Goal: Navigation & Orientation: Find specific page/section

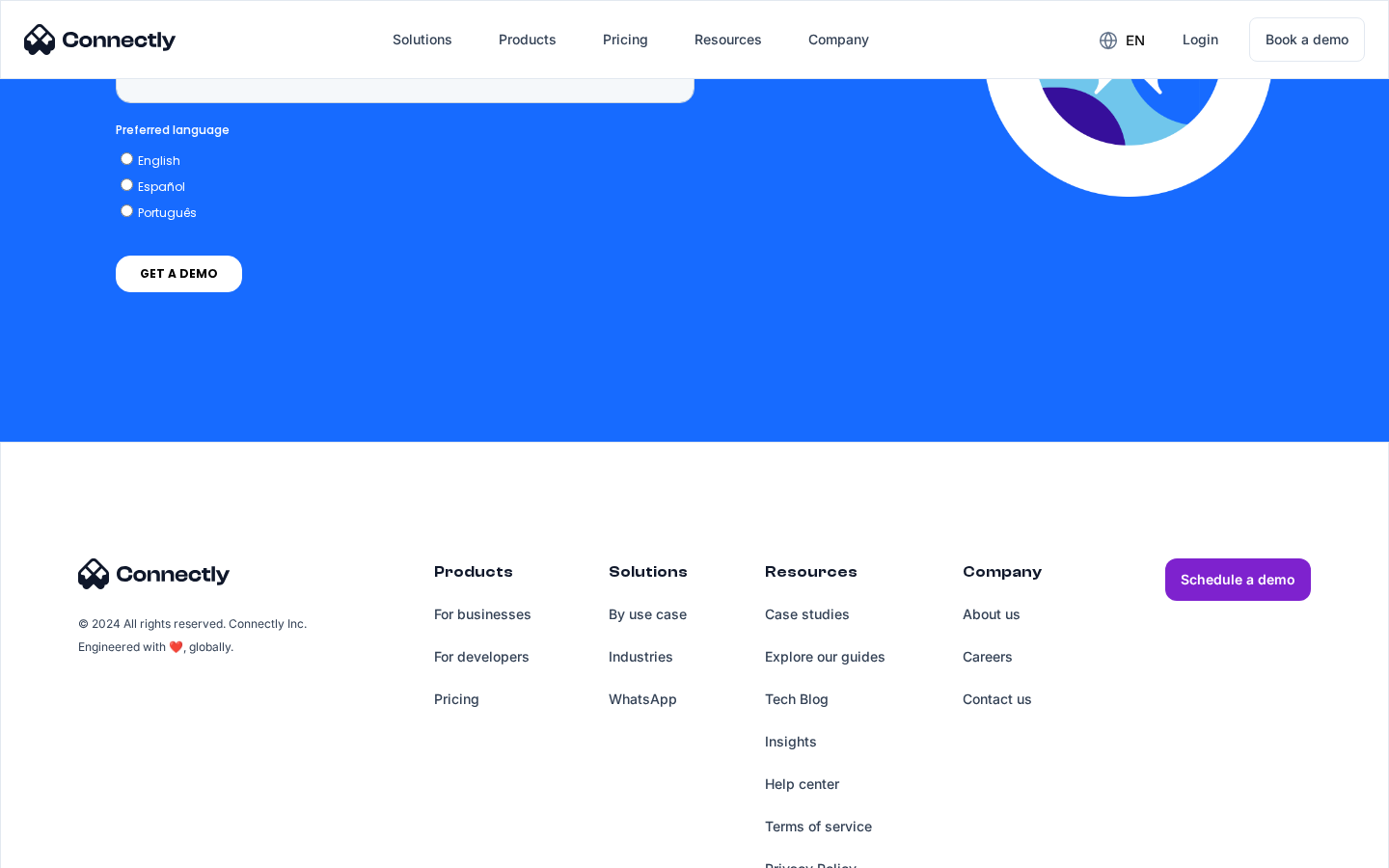
scroll to position [5624, 0]
